Goal: Task Accomplishment & Management: Use online tool/utility

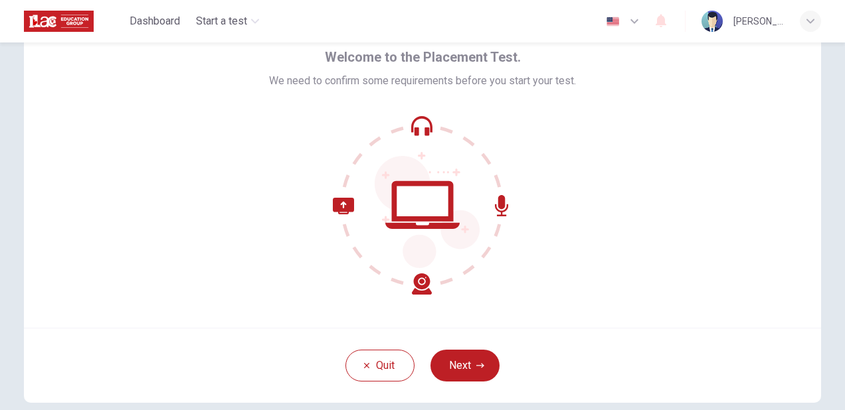
scroll to position [68, 0]
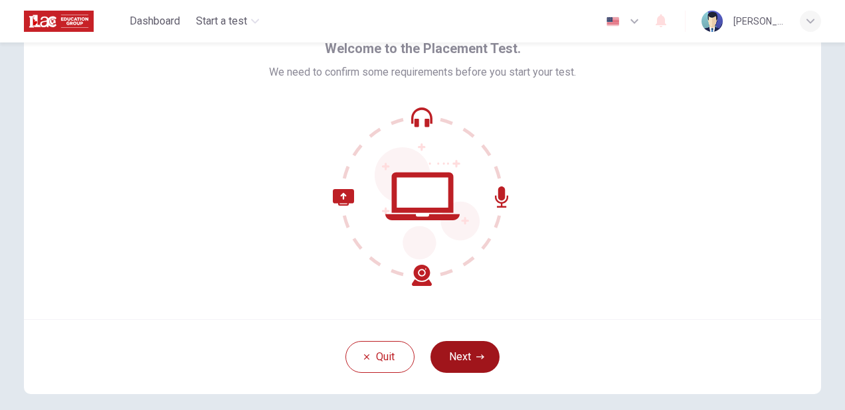
click at [470, 359] on button "Next" at bounding box center [464, 357] width 69 height 32
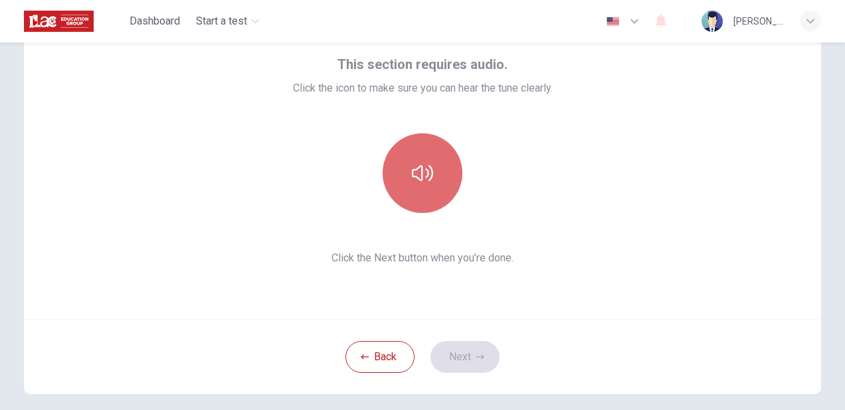
click at [424, 166] on icon "button" at bounding box center [422, 173] width 21 height 21
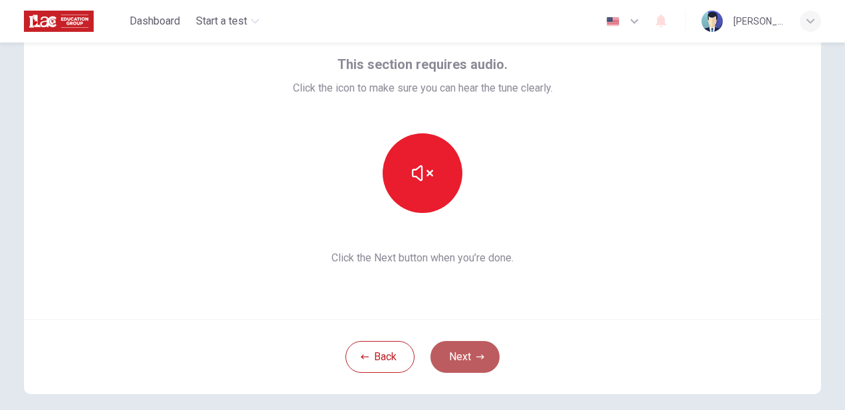
click at [461, 350] on button "Next" at bounding box center [464, 357] width 69 height 32
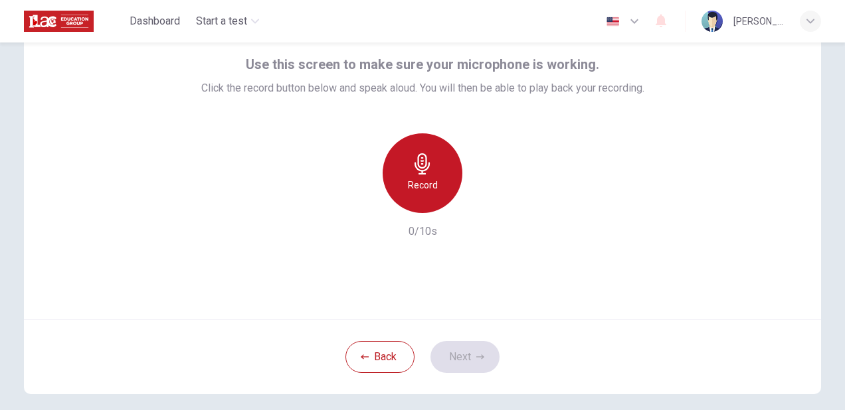
click at [444, 186] on div "Record" at bounding box center [423, 173] width 80 height 80
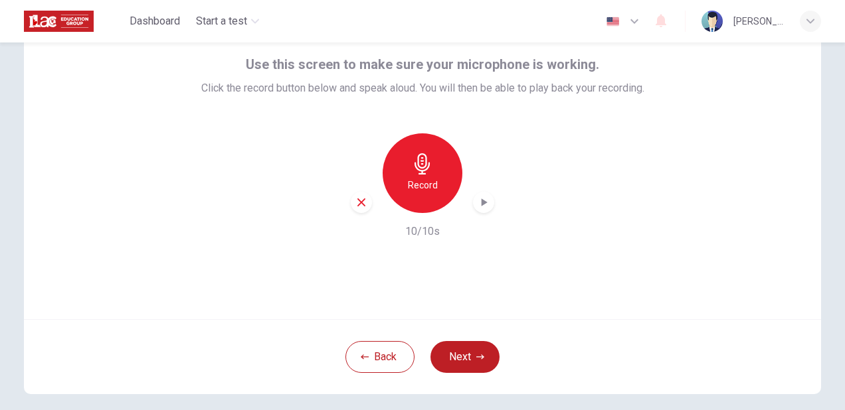
click at [477, 205] on icon "button" at bounding box center [483, 202] width 13 height 13
click at [471, 369] on button "Next" at bounding box center [464, 357] width 69 height 32
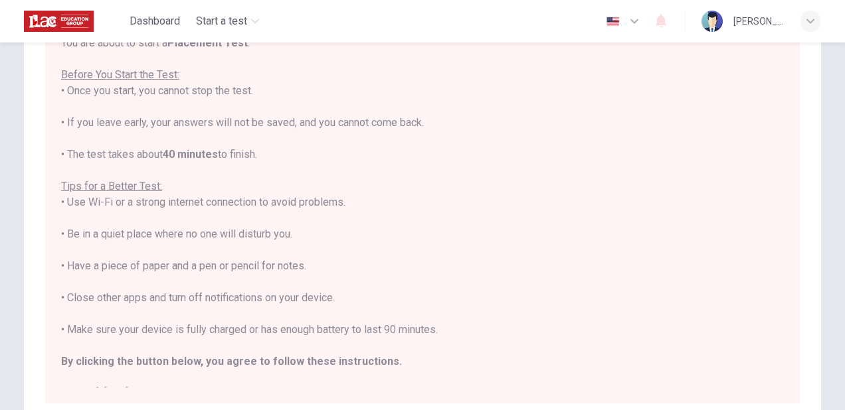
scroll to position [151, 0]
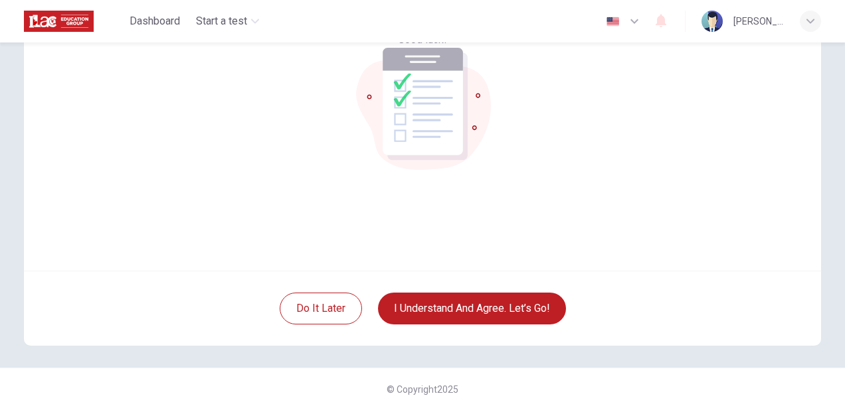
scroll to position [117, 0]
click at [471, 369] on div "© Copyright 2025" at bounding box center [422, 389] width 845 height 43
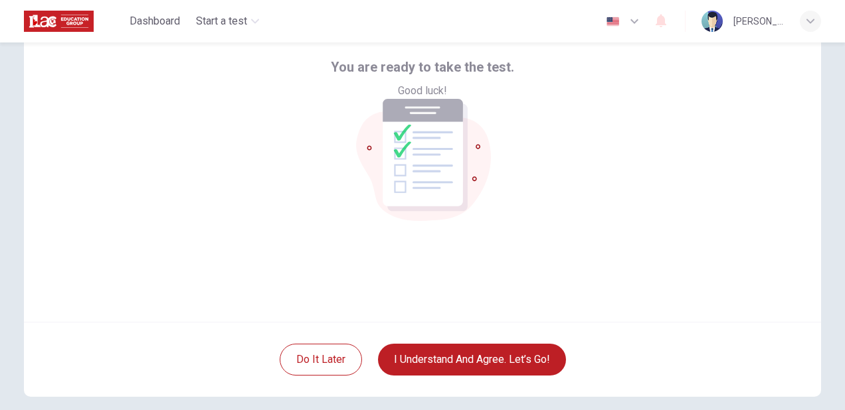
scroll to position [68, 0]
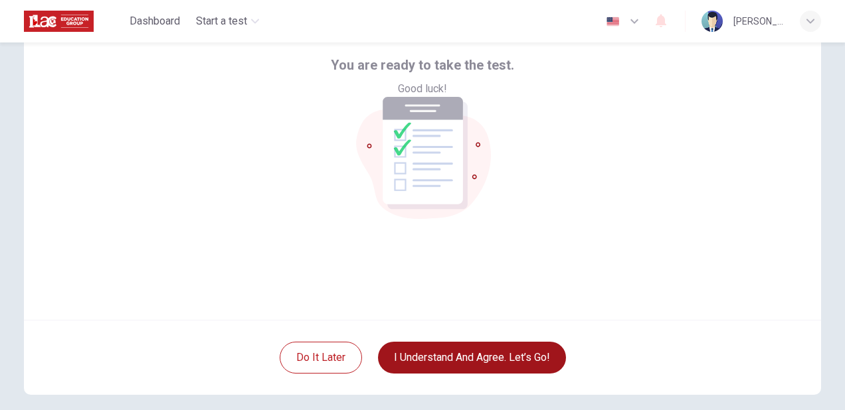
click at [535, 360] on button "I understand and agree. Let’s go!" at bounding box center [472, 358] width 188 height 32
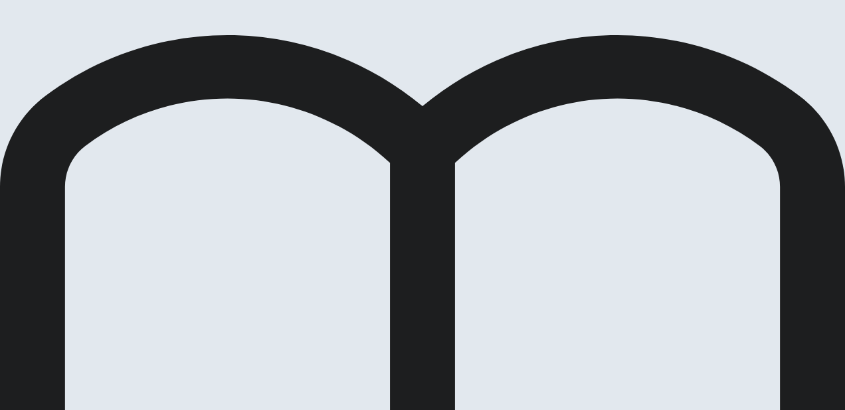
scroll to position [62, 0]
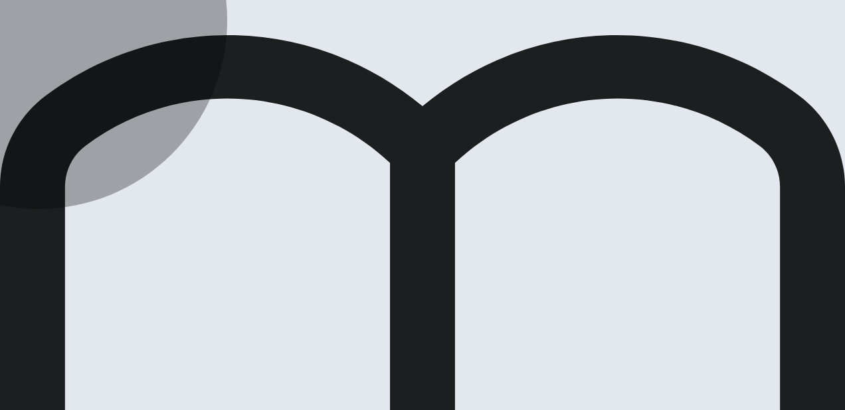
click at [345, 344] on div "Placement Test Use of English Question 25 of 30 Review Back Next 00:00:00 Quest…" at bounding box center [422, 205] width 845 height 410
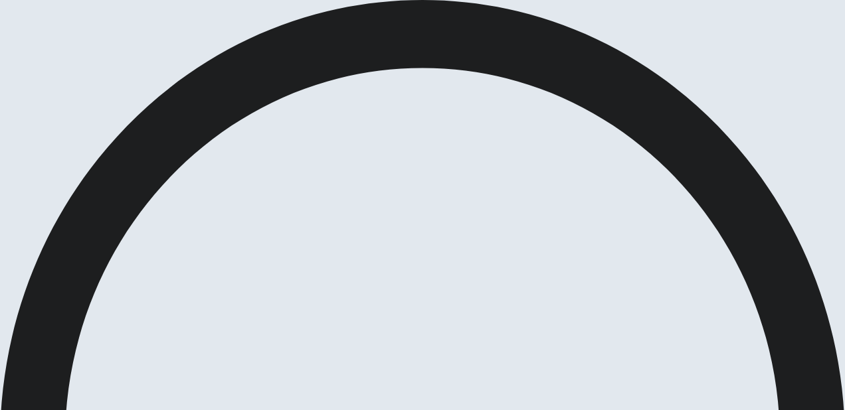
scroll to position [87, 0]
type input "1"
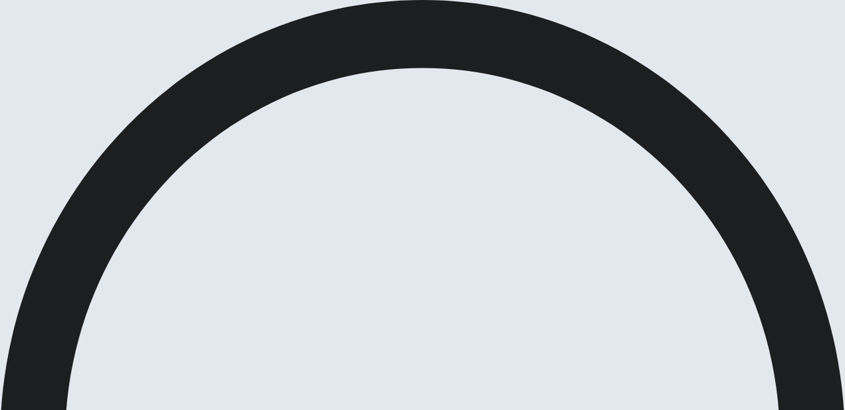
checkbox input "true"
type input "3"
checkbox input "false"
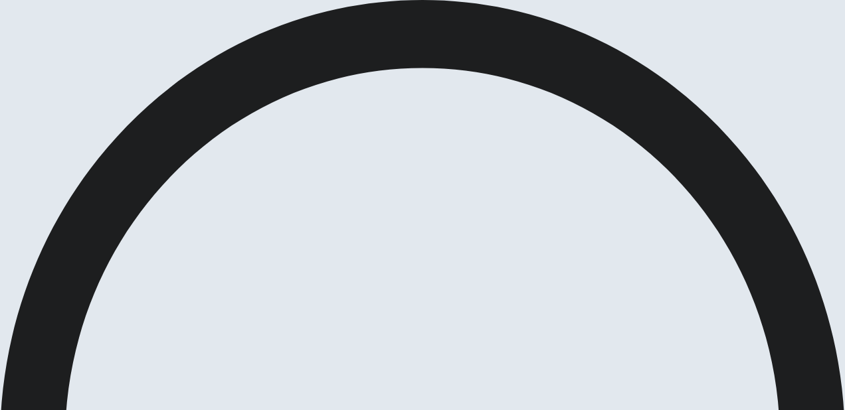
scroll to position [54, 0]
type input "8"
checkbox input "true"
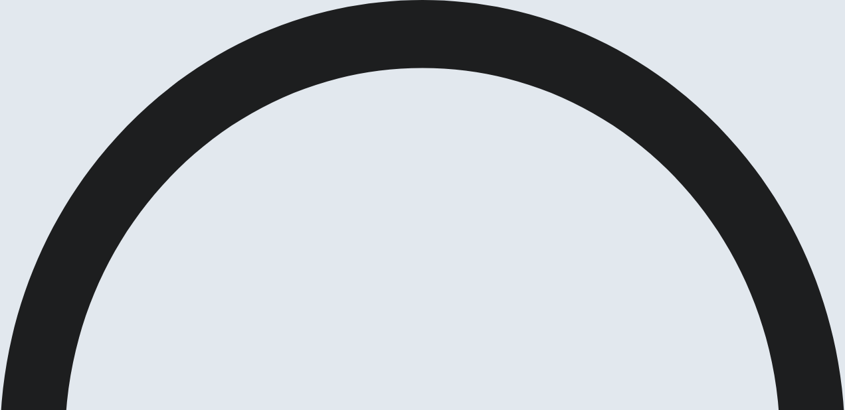
drag, startPoint x: 285, startPoint y: 270, endPoint x: 266, endPoint y: 182, distance: 90.4
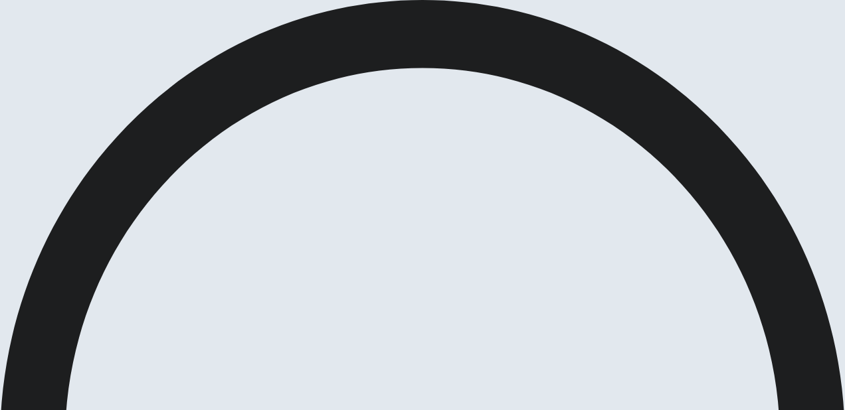
type input "10"
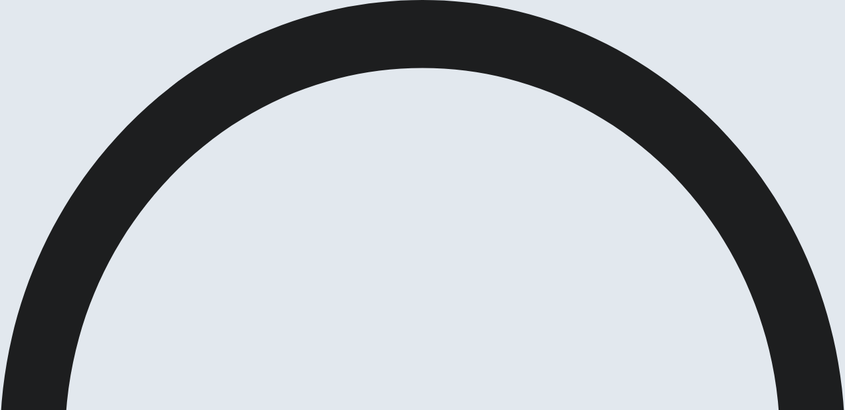
checkbox input "true"
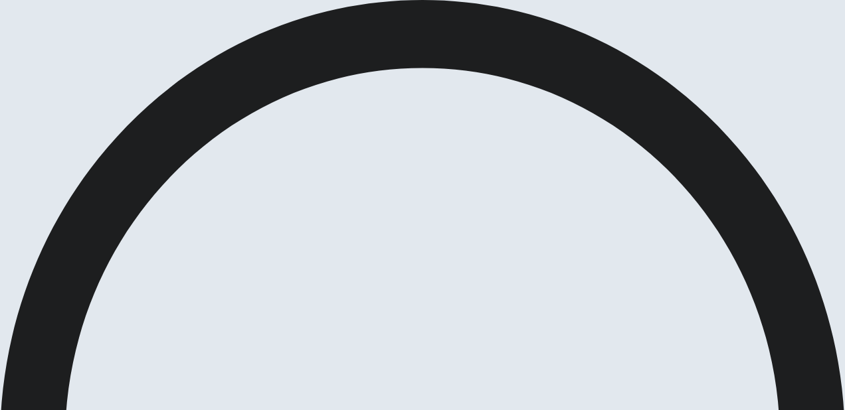
type input "53"
checkbox input "false"
type input "62"
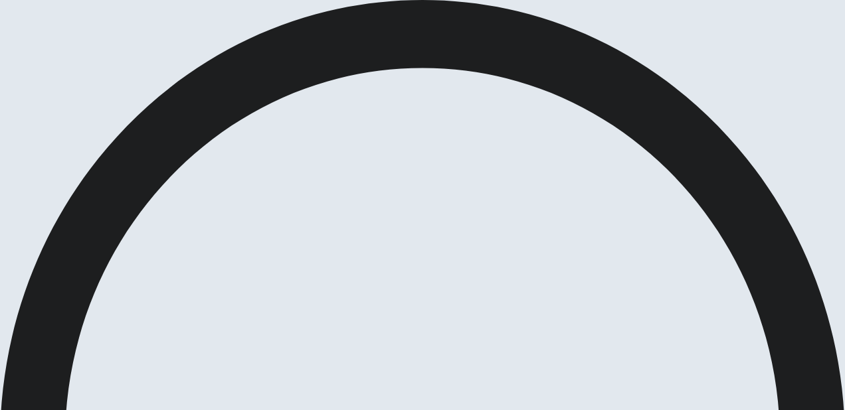
checkbox input "true"
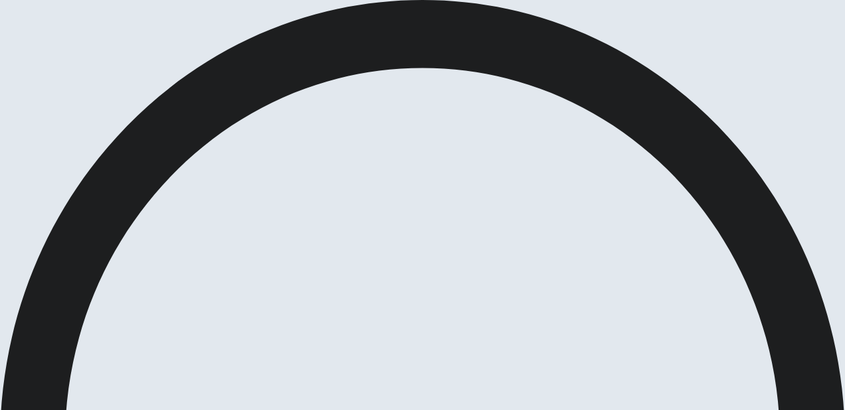
scroll to position [46, 0]
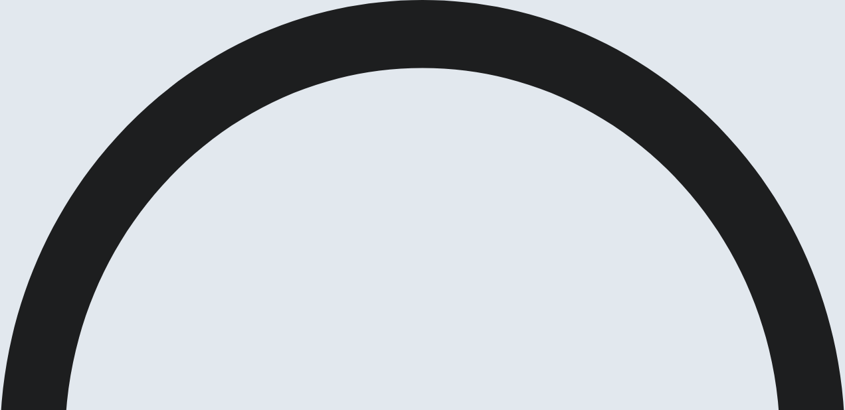
type input "68"
checkbox input "true"
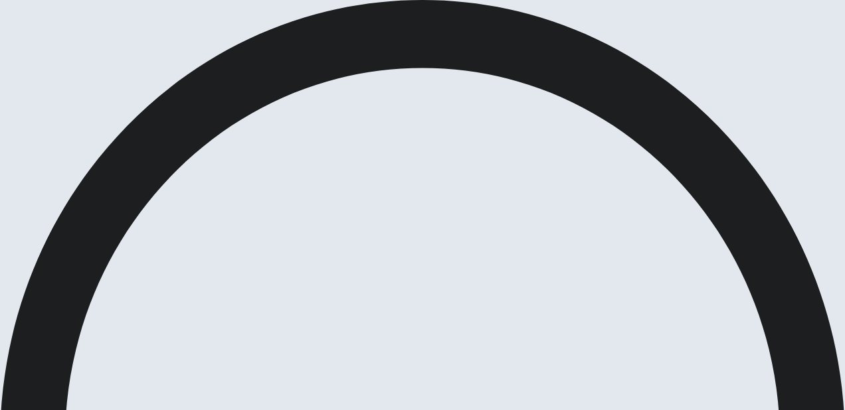
type input "77"
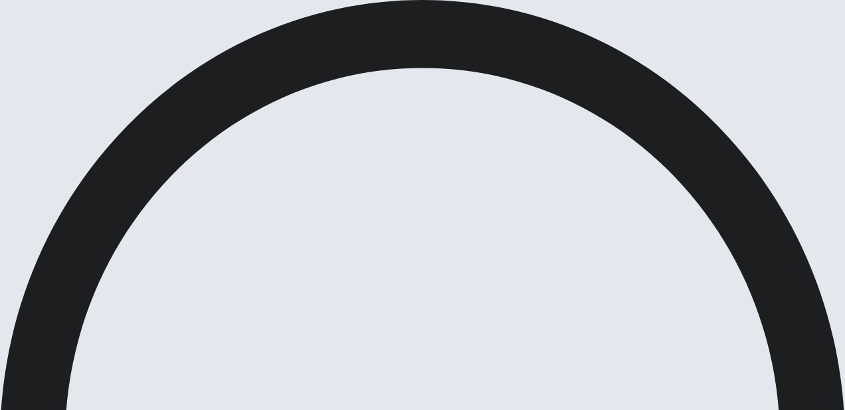
checkbox input "false"
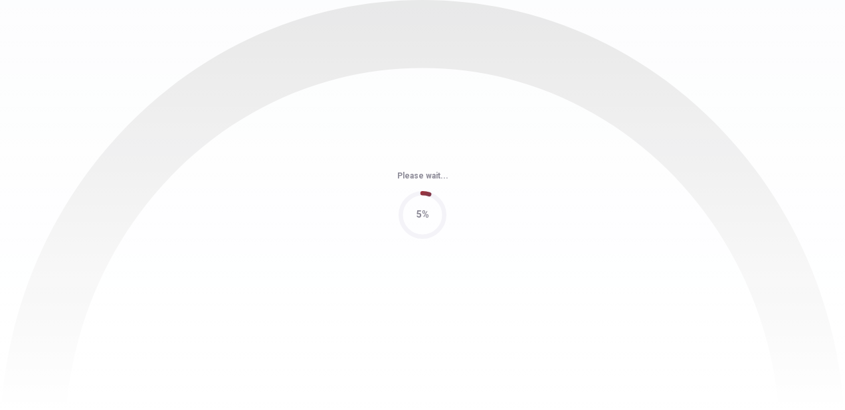
scroll to position [0, 0]
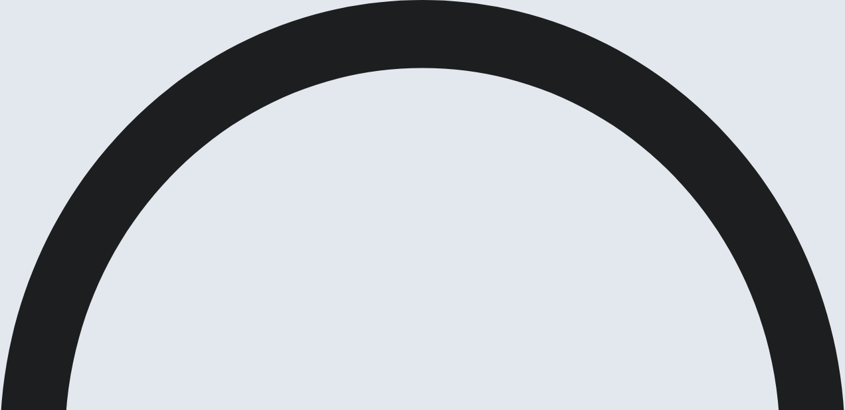
type input "1"
checkbox input "true"
type input "2"
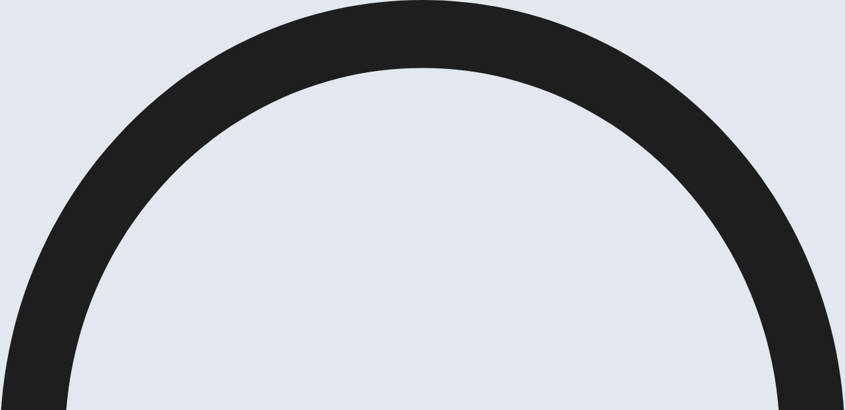
checkbox input "false"
type input "18"
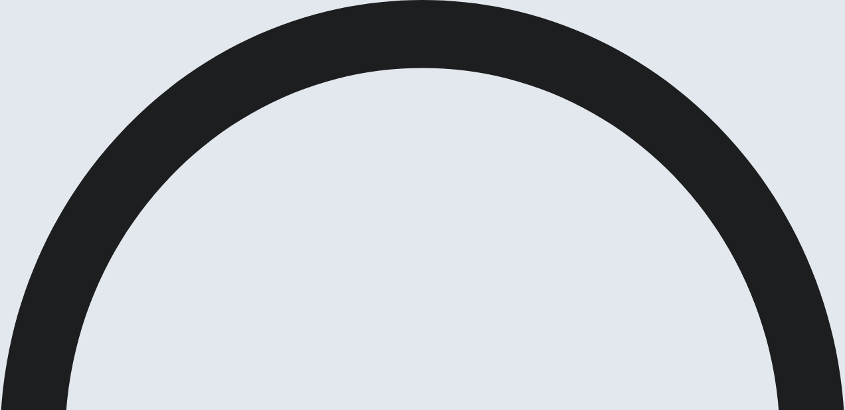
checkbox input "true"
type input "20"
checkbox input "false"
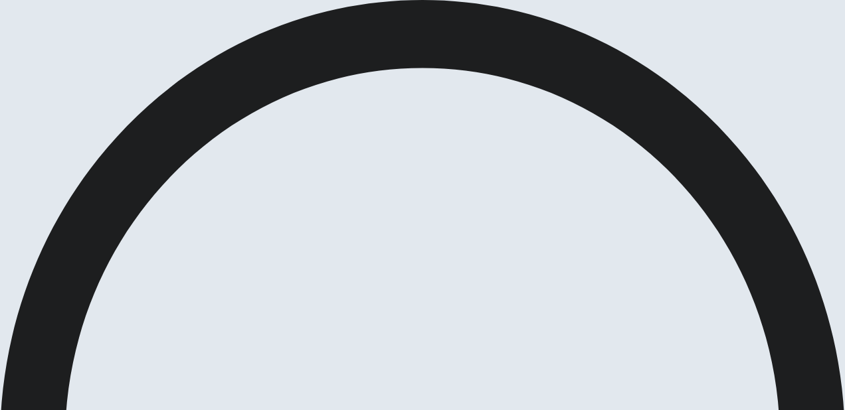
scroll to position [341, 0]
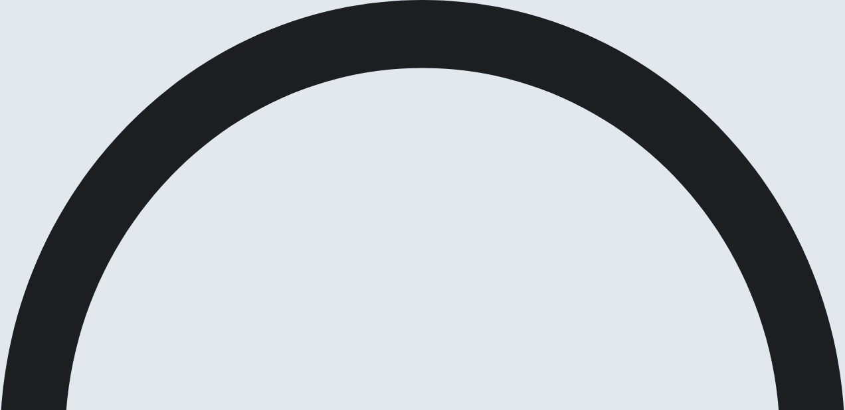
scroll to position [1067, 0]
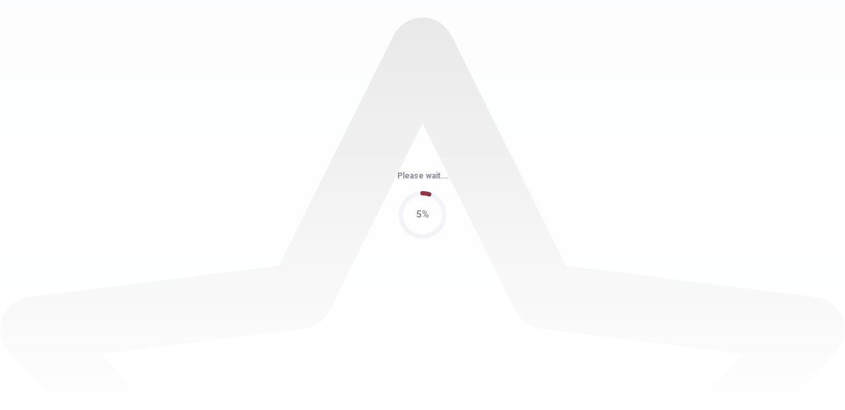
scroll to position [0, 0]
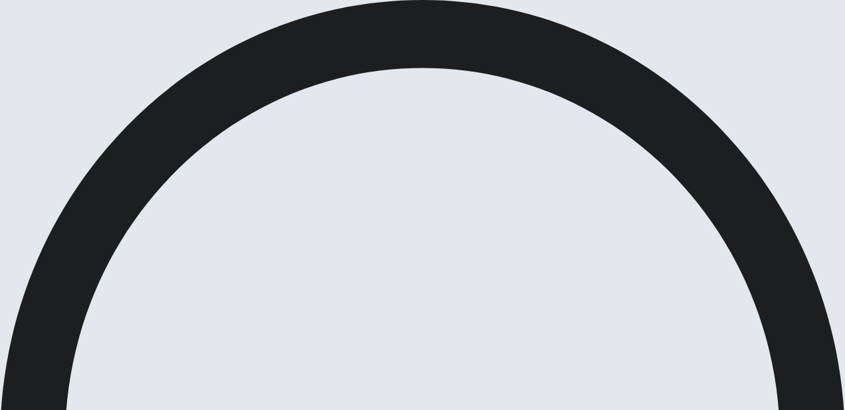
checkbox input "true"
type input "1"
checkbox input "false"
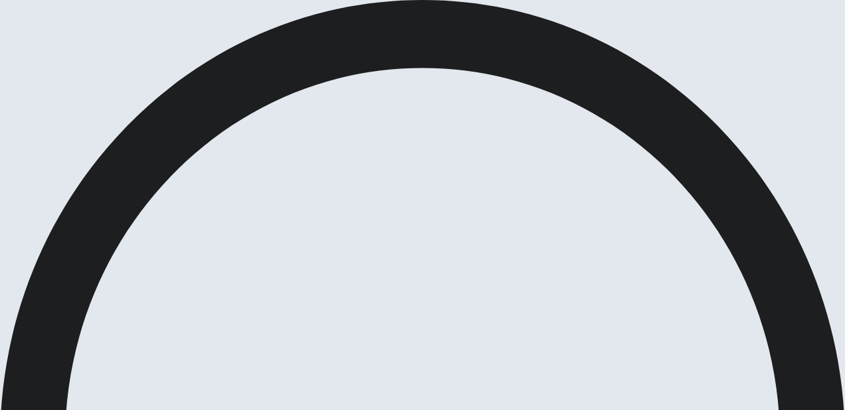
scroll to position [505, 0]
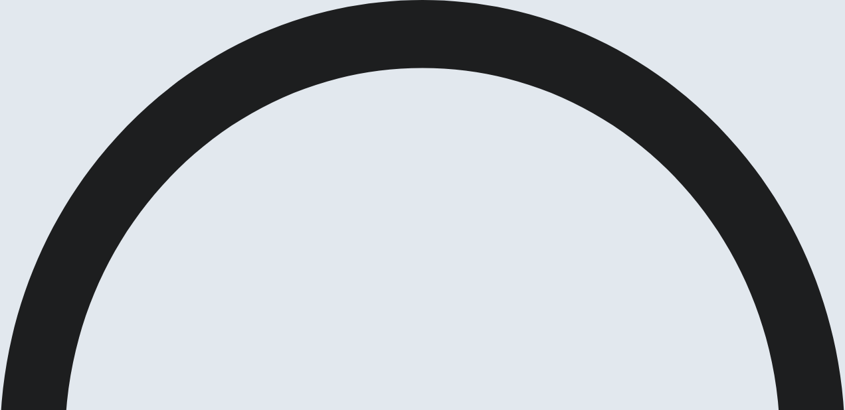
scroll to position [171, 0]
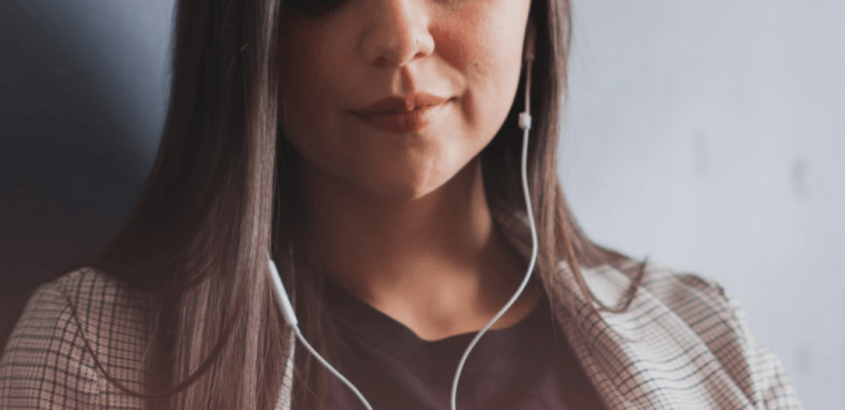
scroll to position [386, 0]
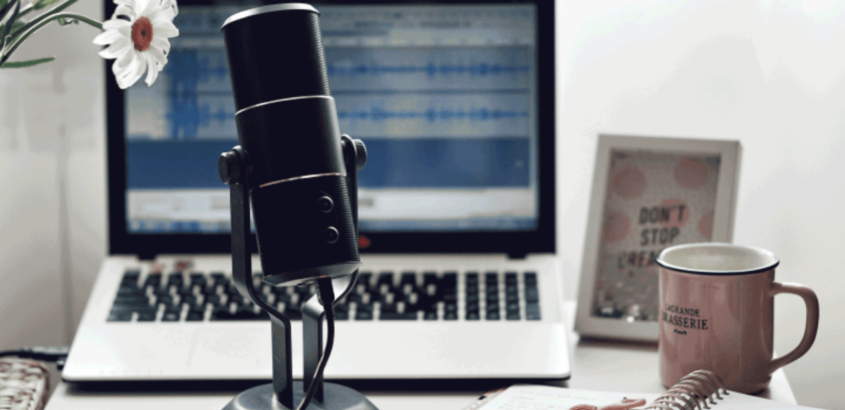
scroll to position [54, 0]
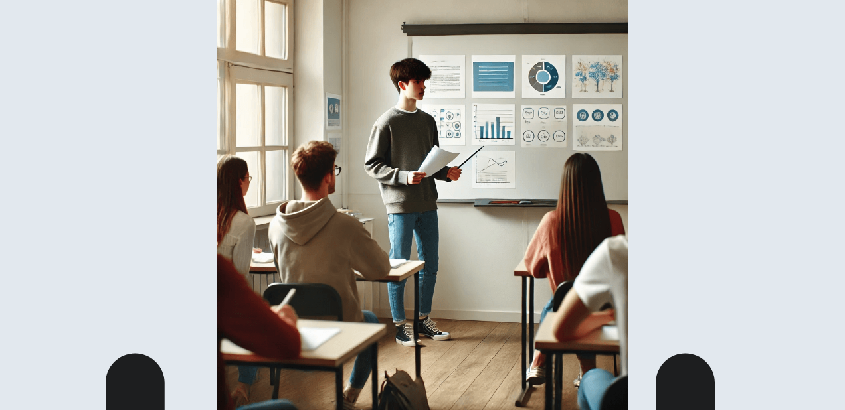
scroll to position [11, 0]
click at [466, 236] on img at bounding box center [422, 205] width 845 height 410
click at [636, 410] on div at bounding box center [422, 410] width 845 height 0
click at [482, 258] on img at bounding box center [422, 205] width 845 height 410
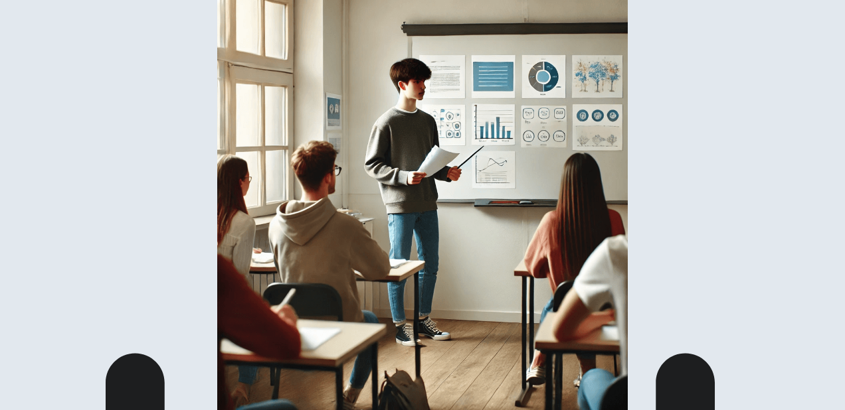
click at [683, 410] on div at bounding box center [422, 410] width 845 height 0
click at [489, 268] on img at bounding box center [422, 205] width 845 height 410
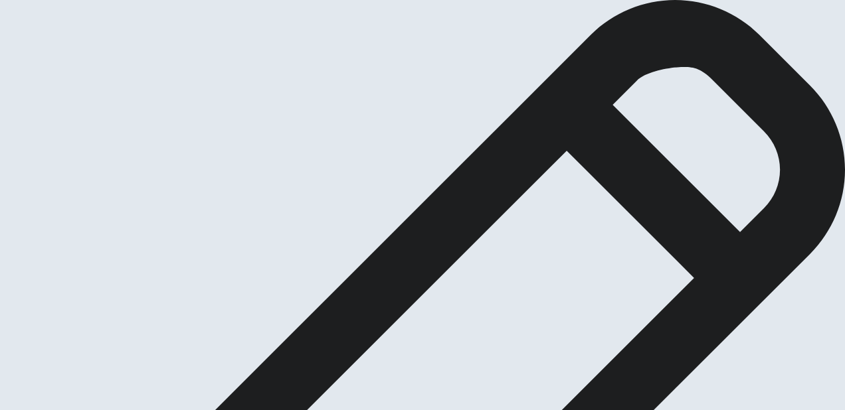
scroll to position [0, 0]
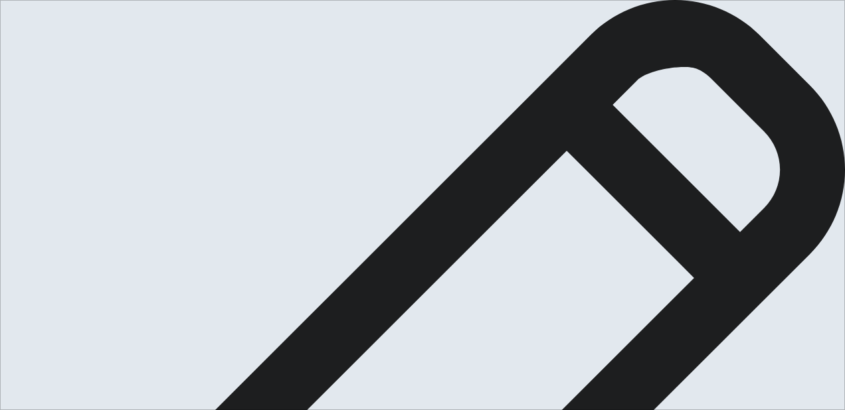
type textarea "t"
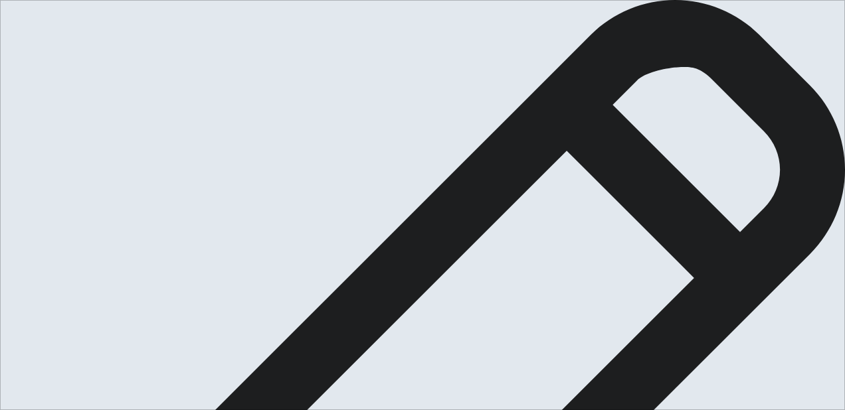
type textarea "The idiom is difucult speak in english but is amazing because working in your v…"
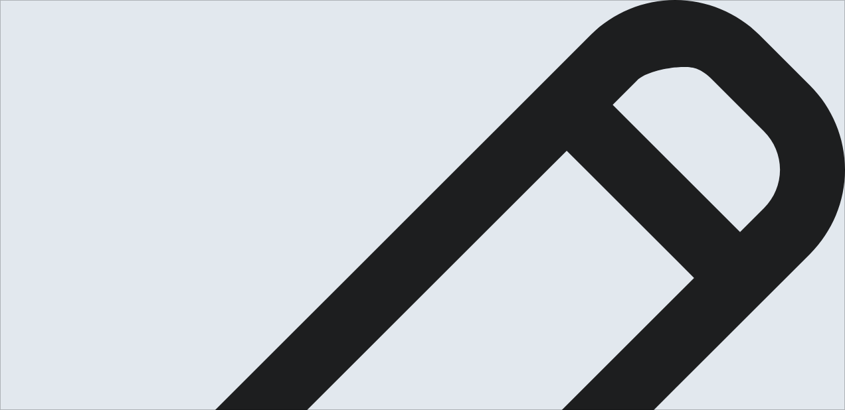
scroll to position [84, 0]
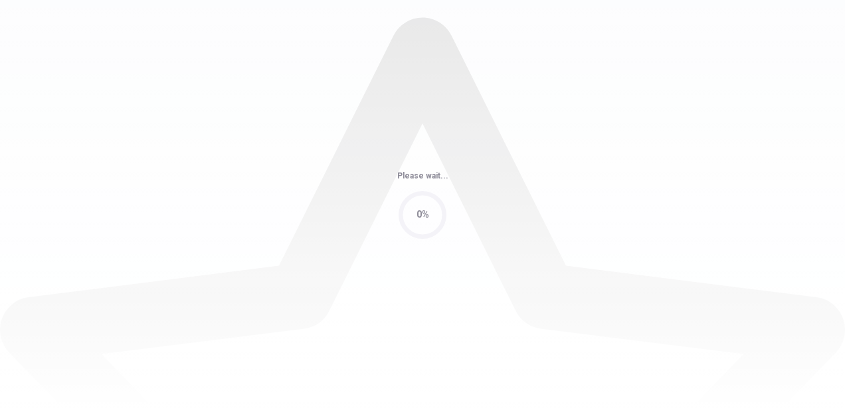
scroll to position [0, 0]
